Goal: Navigation & Orientation: Find specific page/section

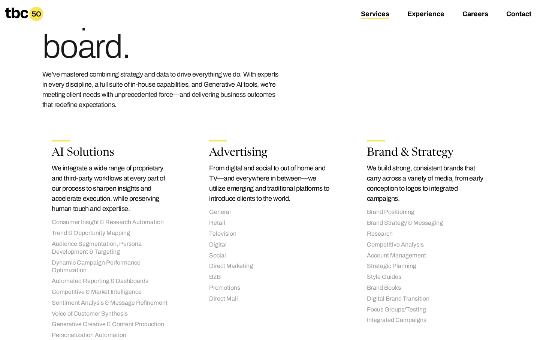
scroll to position [62, 0]
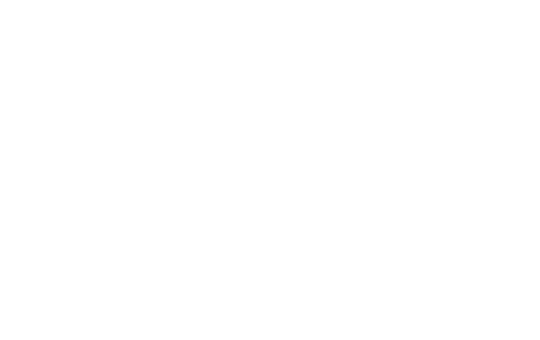
scroll to position [0, 32]
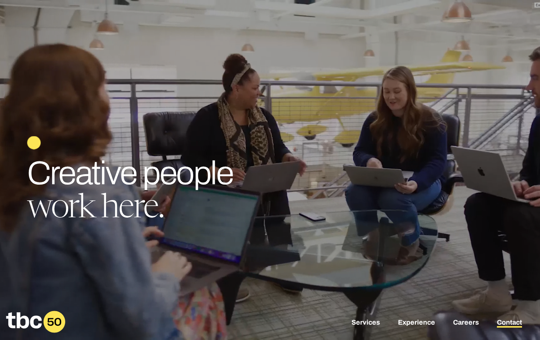
click at [504, 323] on link "Contact" at bounding box center [509, 322] width 25 height 9
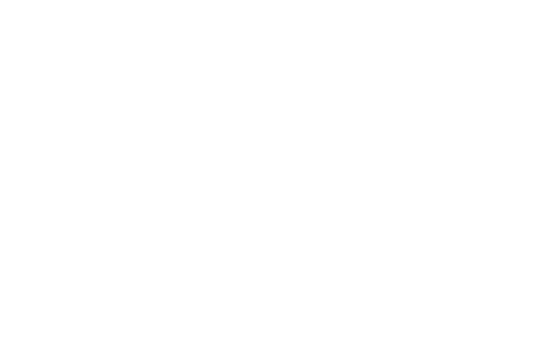
scroll to position [0, 32]
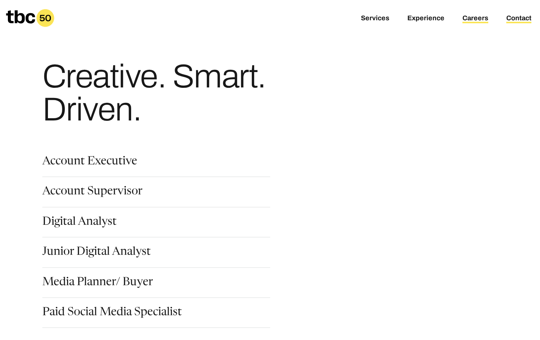
click at [513, 18] on link "Contact" at bounding box center [519, 18] width 25 height 9
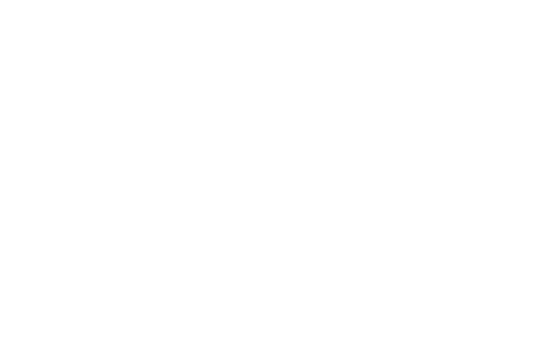
scroll to position [0, 32]
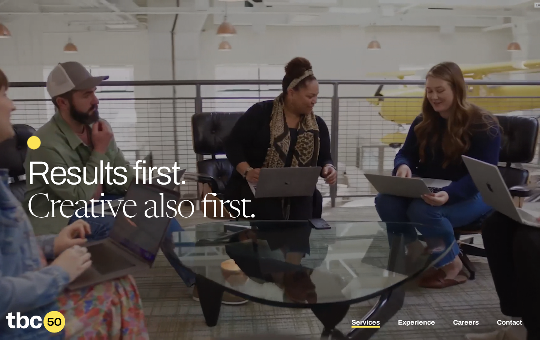
click at [369, 321] on link "Services" at bounding box center [366, 322] width 29 height 9
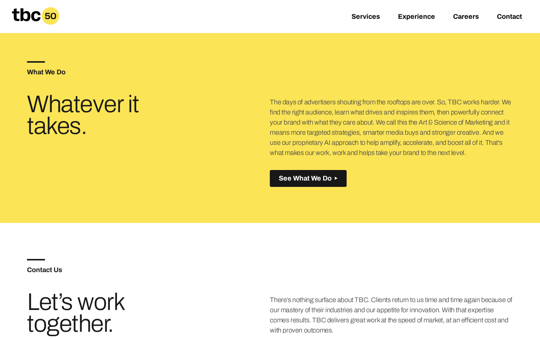
scroll to position [324, 0]
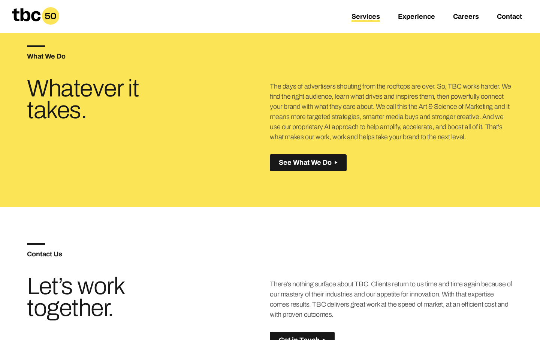
scroll to position [328, 0]
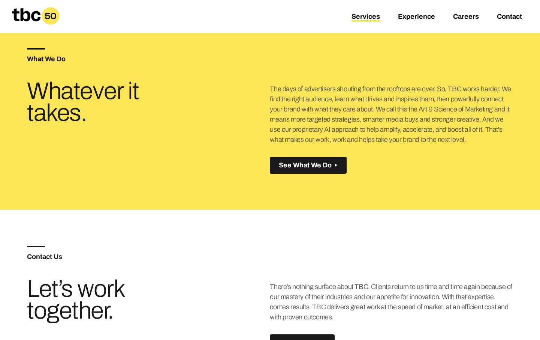
click at [364, 18] on link "Services" at bounding box center [366, 17] width 29 height 9
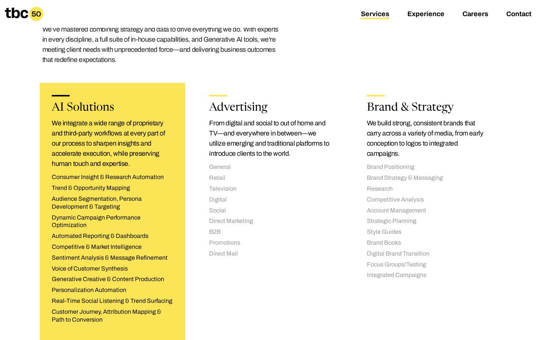
scroll to position [113, 0]
